Goal: Task Accomplishment & Management: Use online tool/utility

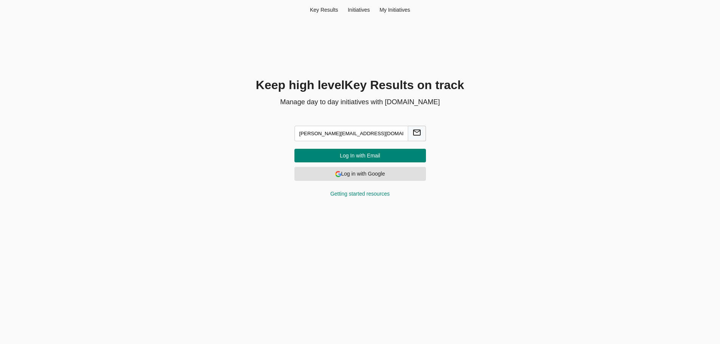
click at [382, 178] on span "Log in with Google" at bounding box center [359, 173] width 119 height 9
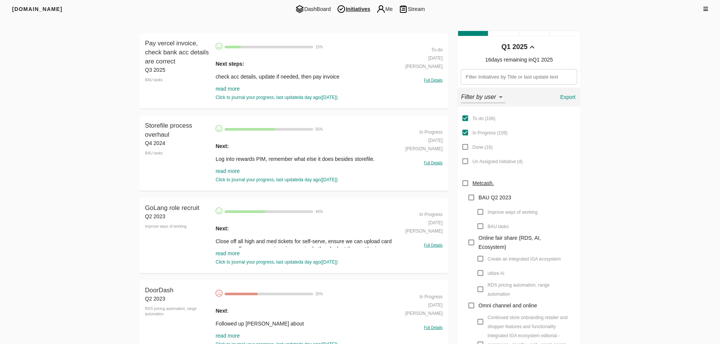
click at [227, 174] on link "read more" at bounding box center [227, 171] width 24 height 6
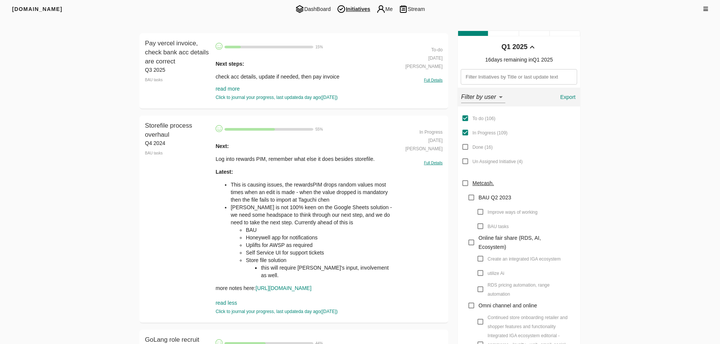
click at [232, 165] on div "Next: Log into rewards PIM, remember what else it does besides storefile. Lates…" at bounding box center [304, 217] width 179 height 150
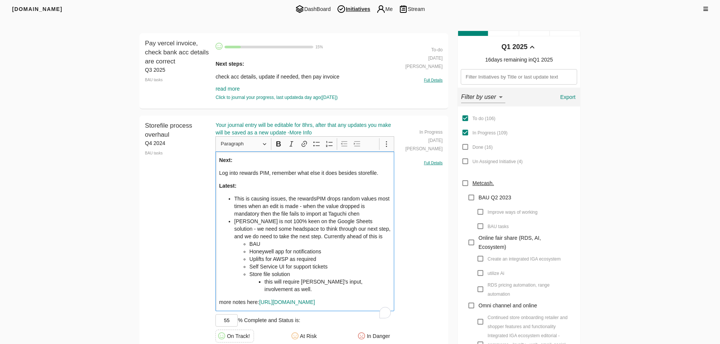
click at [384, 174] on p "Log into rewards PIM, remember what else it does besides storefile." at bounding box center [305, 173] width 172 height 8
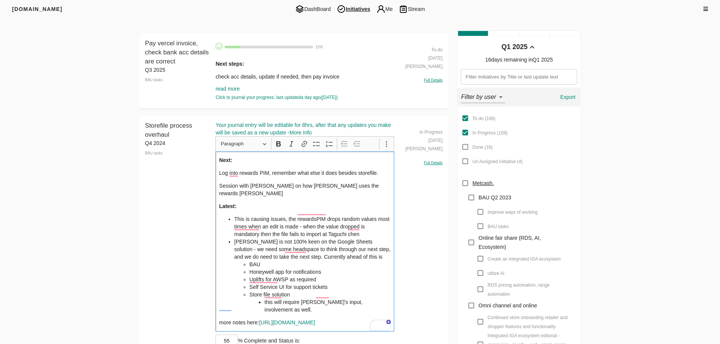
scroll to position [113, 0]
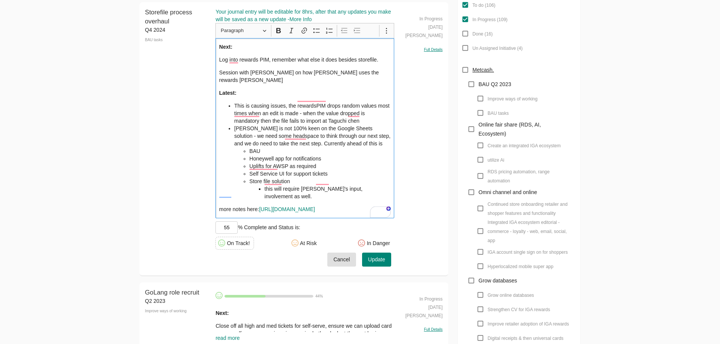
click at [373, 257] on span "Update" at bounding box center [376, 259] width 17 height 9
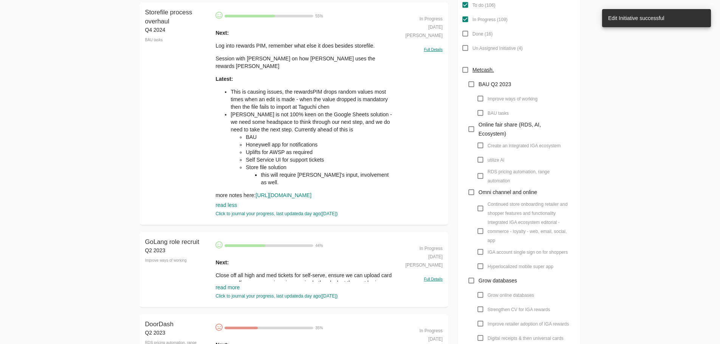
scroll to position [0, 0]
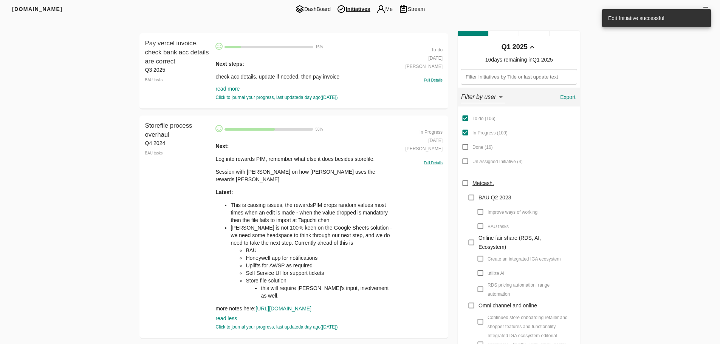
click at [297, 173] on p "Session with [PERSON_NAME] on how [PERSON_NAME] uses the rewards [PERSON_NAME]" at bounding box center [304, 175] width 179 height 15
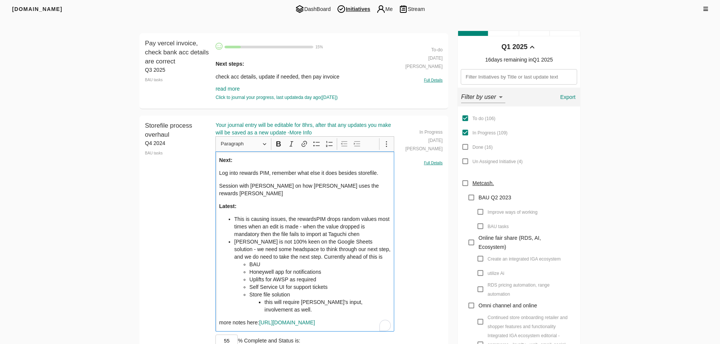
click at [371, 184] on p "Session with [PERSON_NAME] on how [PERSON_NAME] uses the rewards [PERSON_NAME]" at bounding box center [305, 189] width 172 height 15
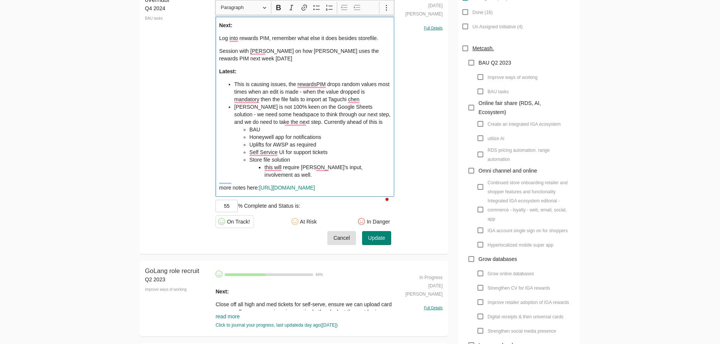
scroll to position [151, 0]
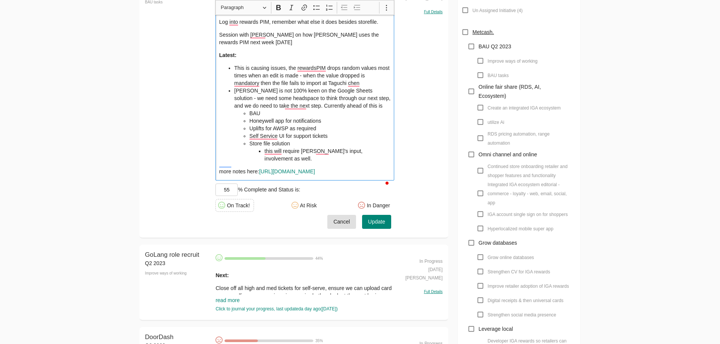
click at [385, 226] on span "Update" at bounding box center [376, 221] width 17 height 9
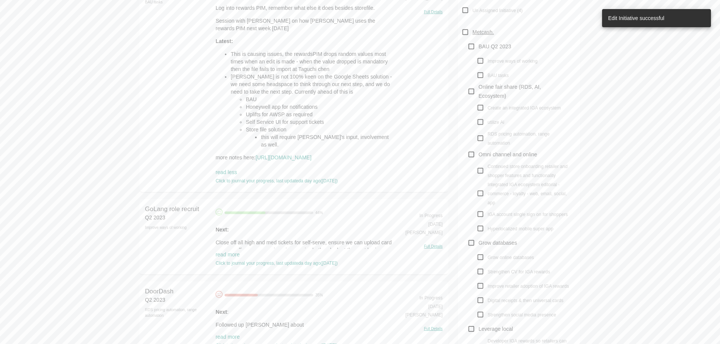
click at [224, 258] on link "read more" at bounding box center [227, 255] width 24 height 6
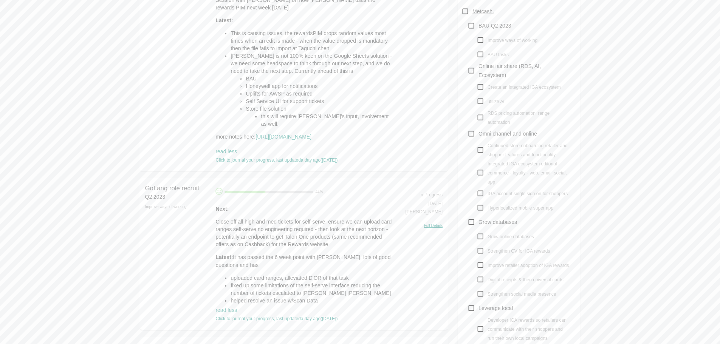
scroll to position [189, 0]
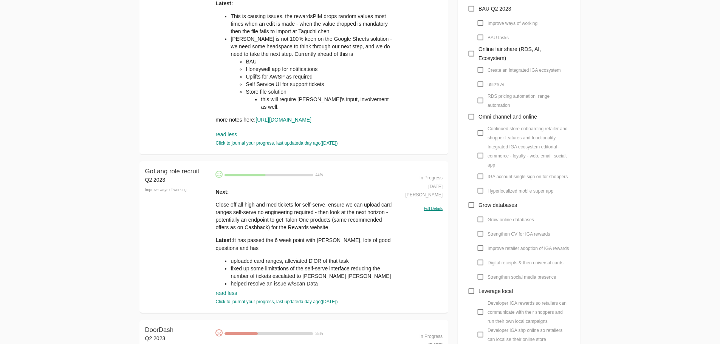
click at [241, 231] on p "Close off all high and med tickets for self-serve, ensure we can upload card ra…" at bounding box center [304, 216] width 179 height 30
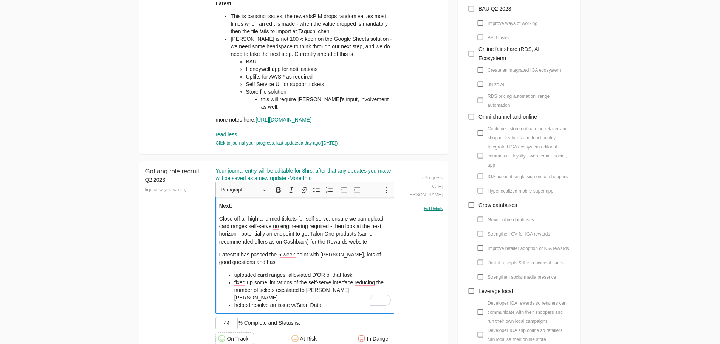
click at [323, 216] on div "Next: Close off all high and med tickets for self-serve, ensure we can upload c…" at bounding box center [304, 255] width 179 height 117
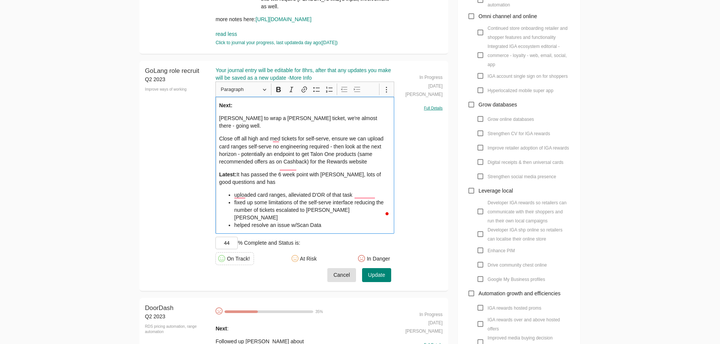
scroll to position [302, 0]
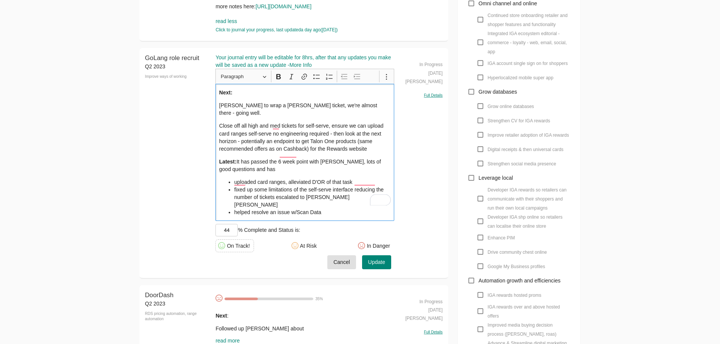
click at [378, 258] on span "Update" at bounding box center [376, 262] width 17 height 9
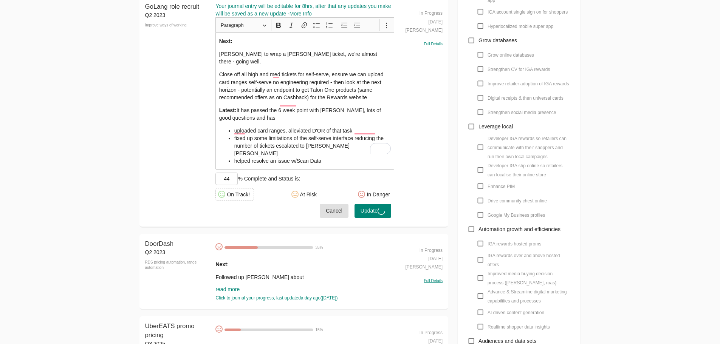
scroll to position [453, 0]
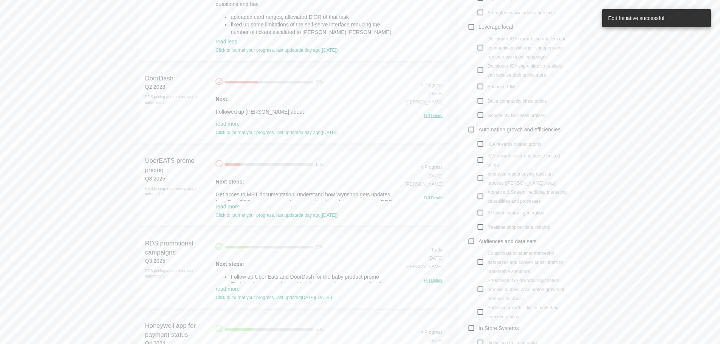
click at [234, 209] on link "read more" at bounding box center [227, 207] width 24 height 6
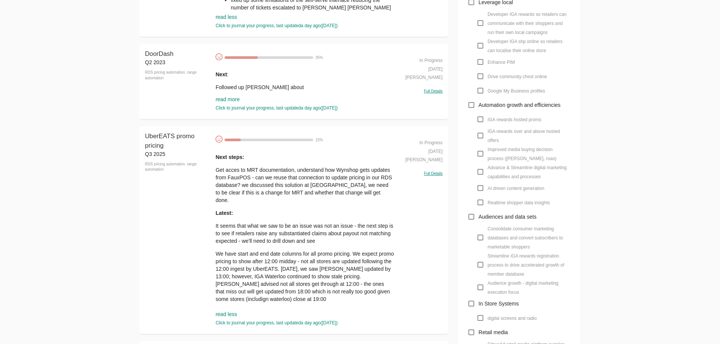
scroll to position [491, 0]
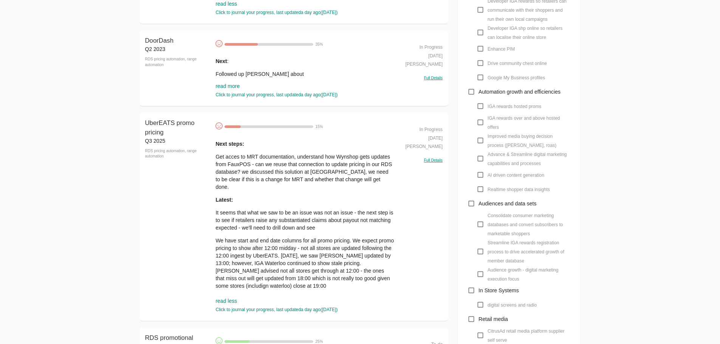
click at [238, 176] on p "Get acces to MRT documentation, understand how Wynshop gets updates from FauxPO…" at bounding box center [304, 172] width 179 height 38
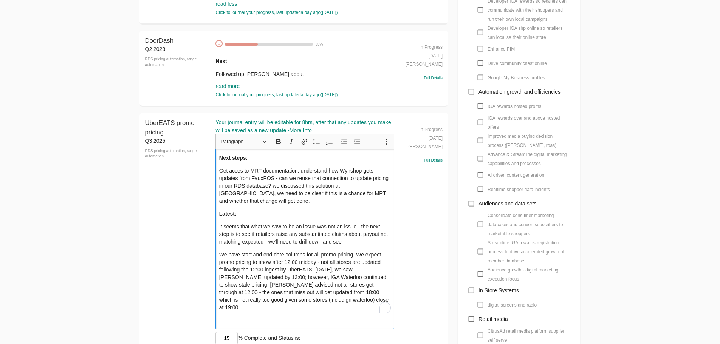
click at [261, 162] on p "Next steps:" at bounding box center [305, 158] width 172 height 8
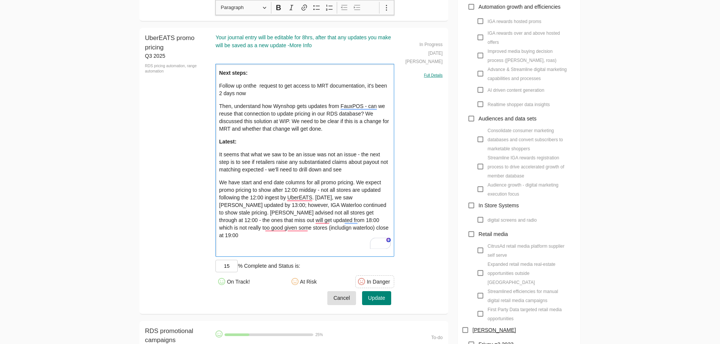
scroll to position [642, 0]
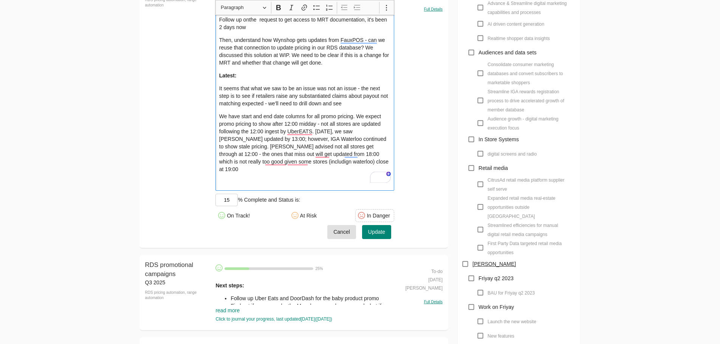
click at [378, 232] on button "Update" at bounding box center [376, 232] width 29 height 14
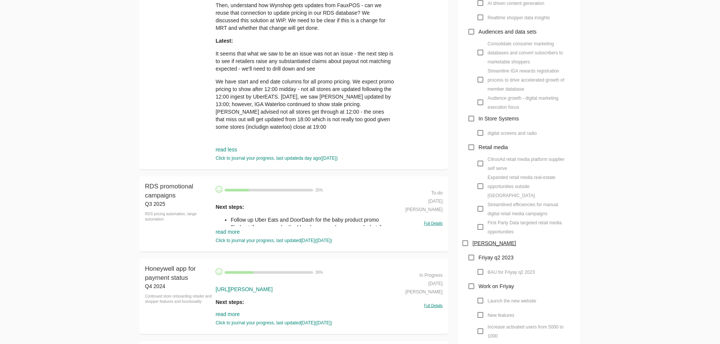
scroll to position [680, 0]
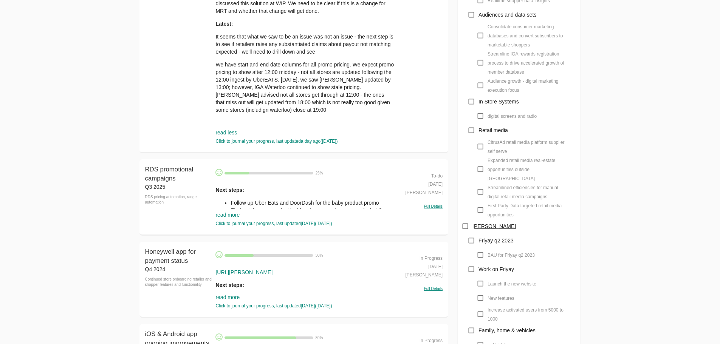
click at [228, 218] on link "read more" at bounding box center [227, 215] width 24 height 6
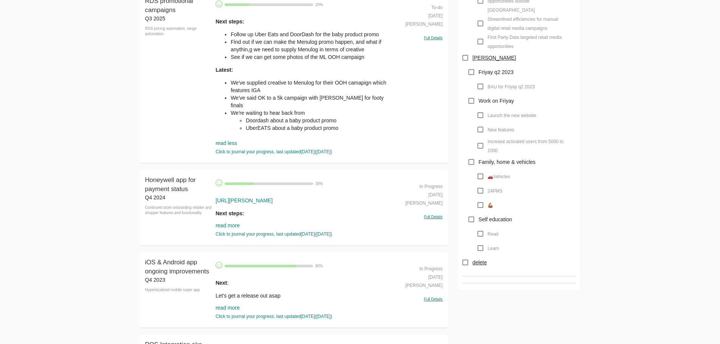
scroll to position [831, 0]
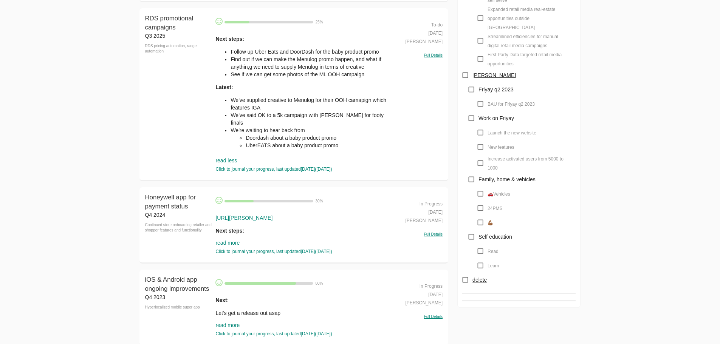
click at [272, 62] on li "Find out if we can make the Menulog promo happen, and what if anythin,g we need…" at bounding box center [312, 63] width 164 height 15
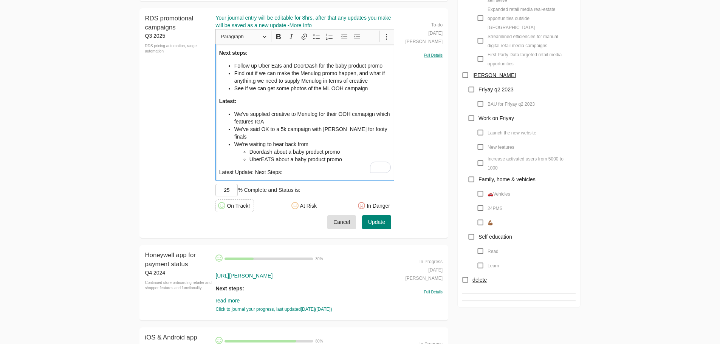
click at [319, 67] on li "Follow up Uber Eats and DoorDash for the baby product promo" at bounding box center [312, 66] width 156 height 8
click at [346, 218] on span "Cancel" at bounding box center [341, 222] width 17 height 9
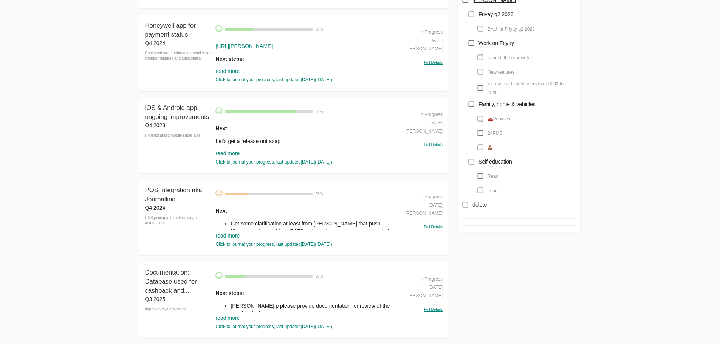
scroll to position [907, 0]
click at [234, 72] on link "read more" at bounding box center [227, 71] width 24 height 6
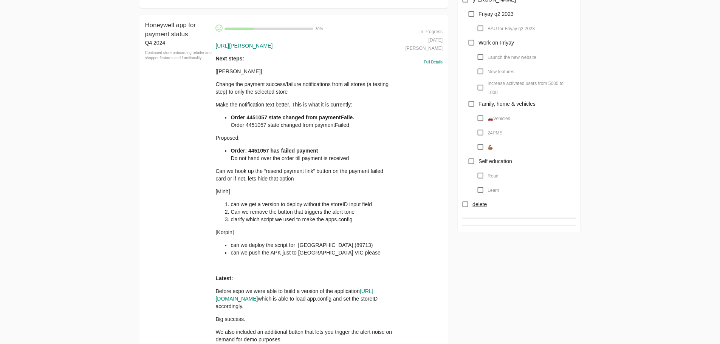
click at [328, 182] on p "Can we hook up the “resend payment link” button on the payment failed card or i…" at bounding box center [304, 174] width 179 height 15
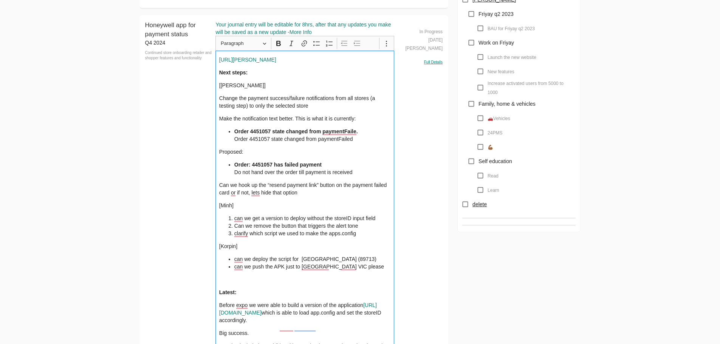
click at [264, 103] on p "Change the payment success/failure notifications from all stores (a testing ste…" at bounding box center [305, 101] width 172 height 15
copy p "Change the payment success/failure notifications from all stores (a testing ste…"
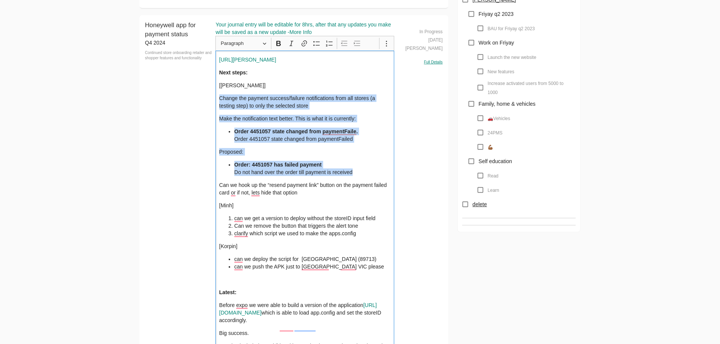
click at [354, 176] on li "Order: 4451057 has failed payment Do not hand over the order till payment is re…" at bounding box center [312, 168] width 156 height 15
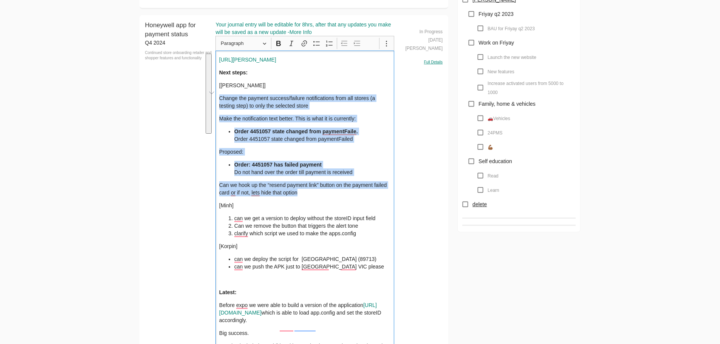
click at [351, 192] on p "Can we hook up the “resend payment link” button on the payment failed card or i…" at bounding box center [305, 188] width 172 height 15
copy div "Change the payment success/failure notifications from all stores (a testing ste…"
click at [348, 115] on div "https://claude.ai/chat/d57d2e76-0e13-4026-ab54-5737f9e4f4a8 Next steps: [Jason]…" at bounding box center [304, 207] width 179 height 312
